Goal: Task Accomplishment & Management: Use online tool/utility

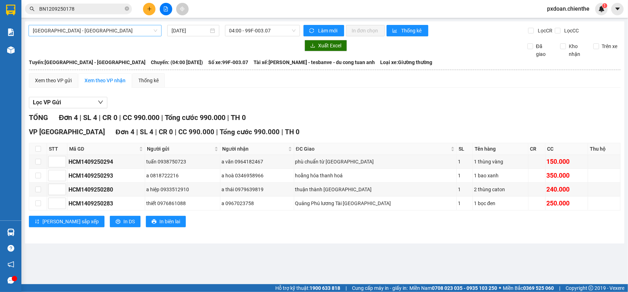
click at [157, 31] on div "[GEOGRAPHIC_DATA] - [GEOGRAPHIC_DATA]" at bounding box center [95, 30] width 133 height 11
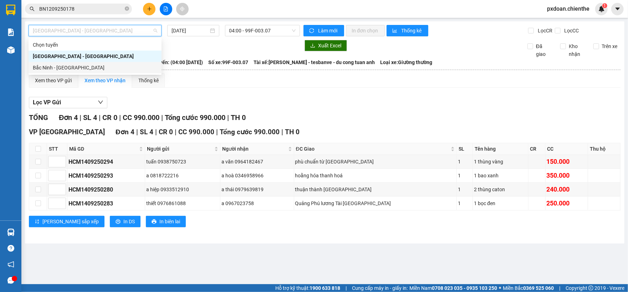
click at [96, 68] on div "Bắc Ninh - [GEOGRAPHIC_DATA]" at bounding box center [95, 68] width 124 height 8
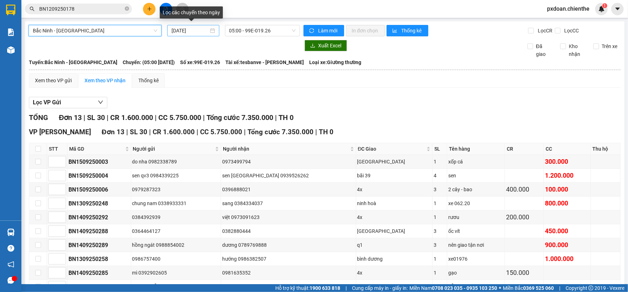
click at [195, 32] on input "[DATE]" at bounding box center [189, 31] width 37 height 8
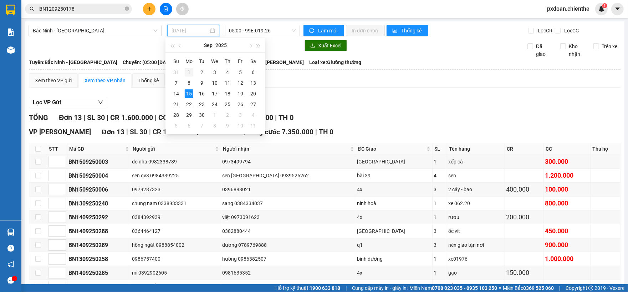
click at [190, 71] on div "1" at bounding box center [189, 72] width 9 height 9
type input "[DATE]"
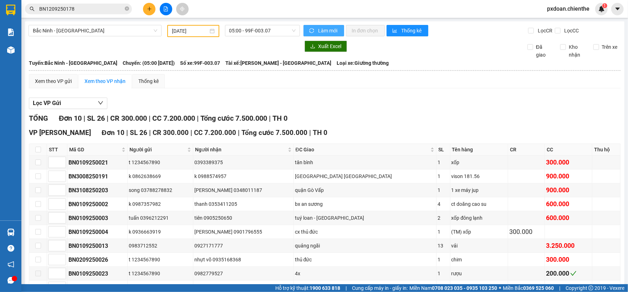
click at [330, 31] on span "Làm mới" at bounding box center [328, 31] width 20 height 8
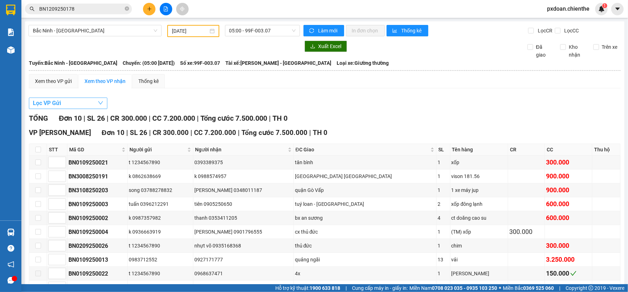
click at [90, 101] on button "Lọc VP Gửi" at bounding box center [68, 103] width 78 height 11
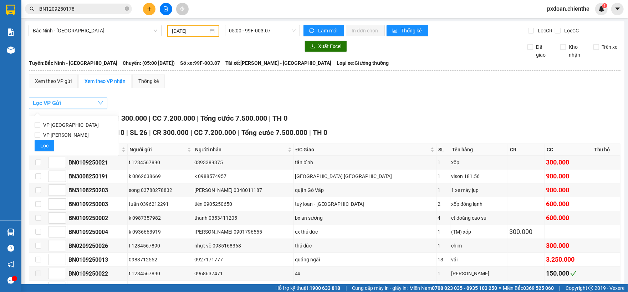
click at [90, 101] on button "Lọc VP Gửi" at bounding box center [68, 103] width 78 height 11
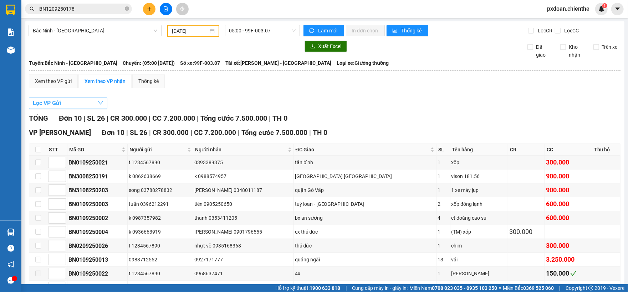
scroll to position [51, 0]
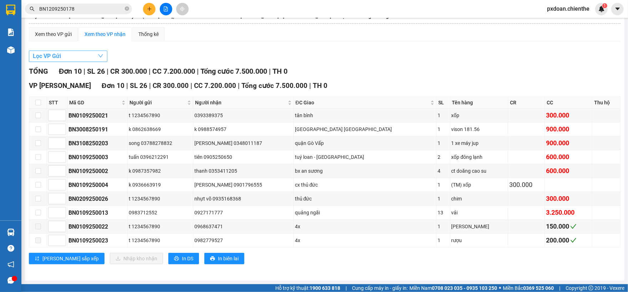
click at [90, 51] on button "Lọc VP Gửi" at bounding box center [68, 56] width 78 height 11
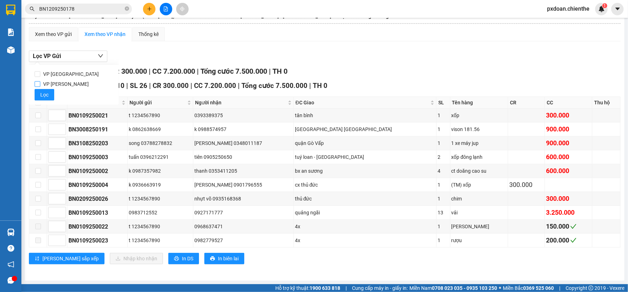
click at [40, 82] on input "VP [PERSON_NAME]" at bounding box center [38, 84] width 6 height 6
checkbox input "true"
click at [76, 51] on button "Lọc VP Gửi" at bounding box center [68, 56] width 78 height 11
click at [107, 31] on div "Xem theo VP nhận" at bounding box center [104, 34] width 41 height 8
click at [110, 30] on div "Xem theo VP nhận" at bounding box center [104, 34] width 41 height 8
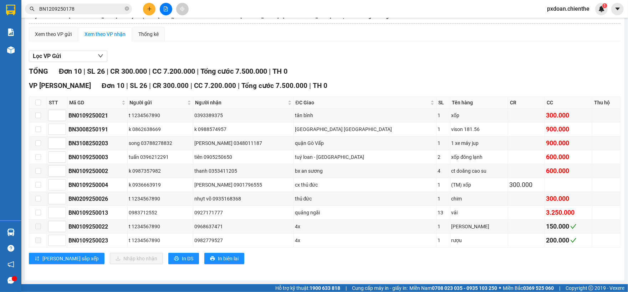
click at [110, 30] on div "Xem theo VP nhận" at bounding box center [104, 34] width 41 height 8
